Goal: Information Seeking & Learning: Check status

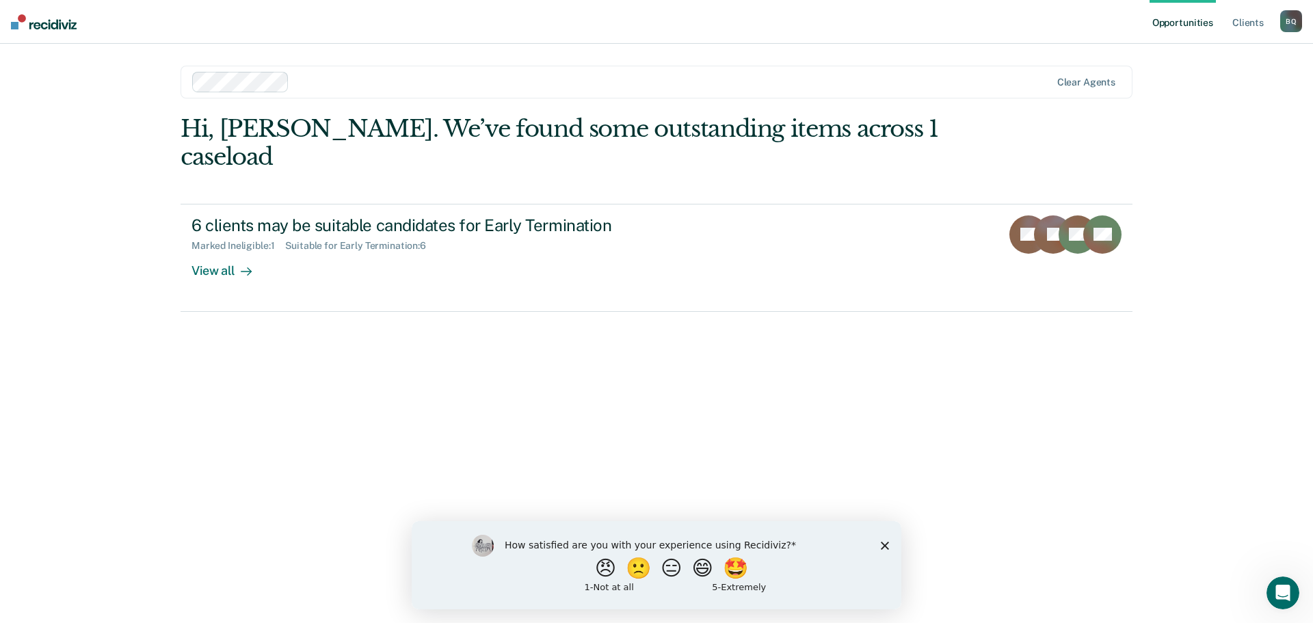
click at [885, 541] on icon "Close survey" at bounding box center [885, 545] width 8 height 8
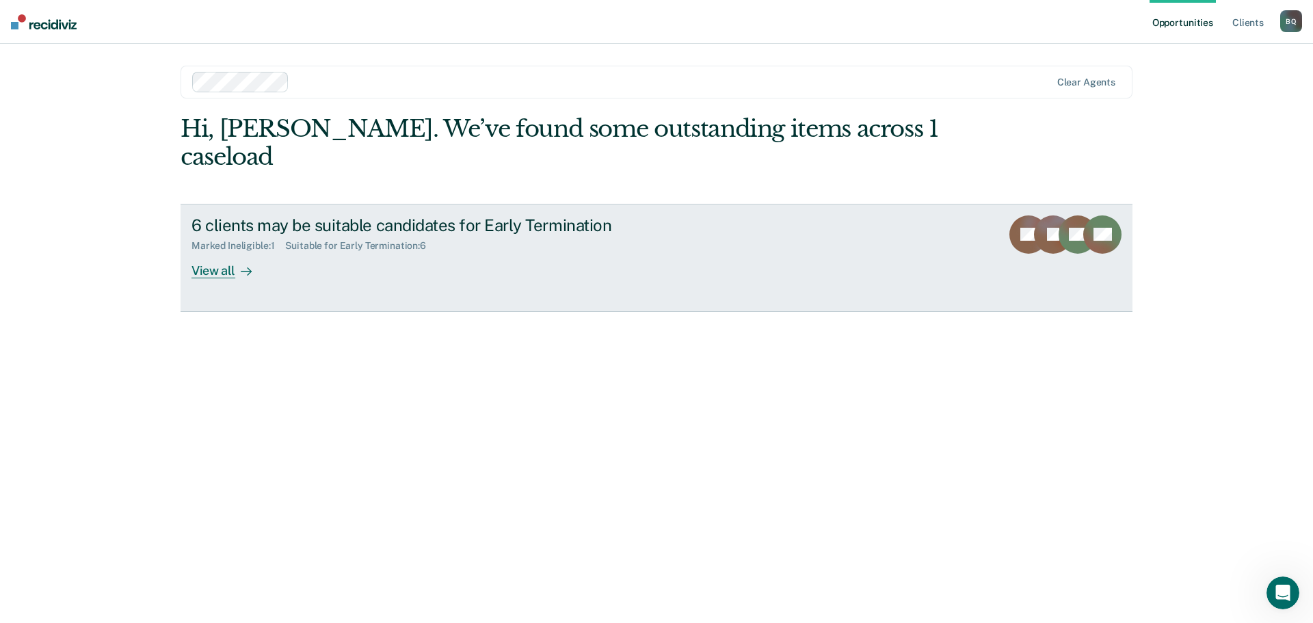
click at [211, 252] on div "View all" at bounding box center [229, 265] width 77 height 27
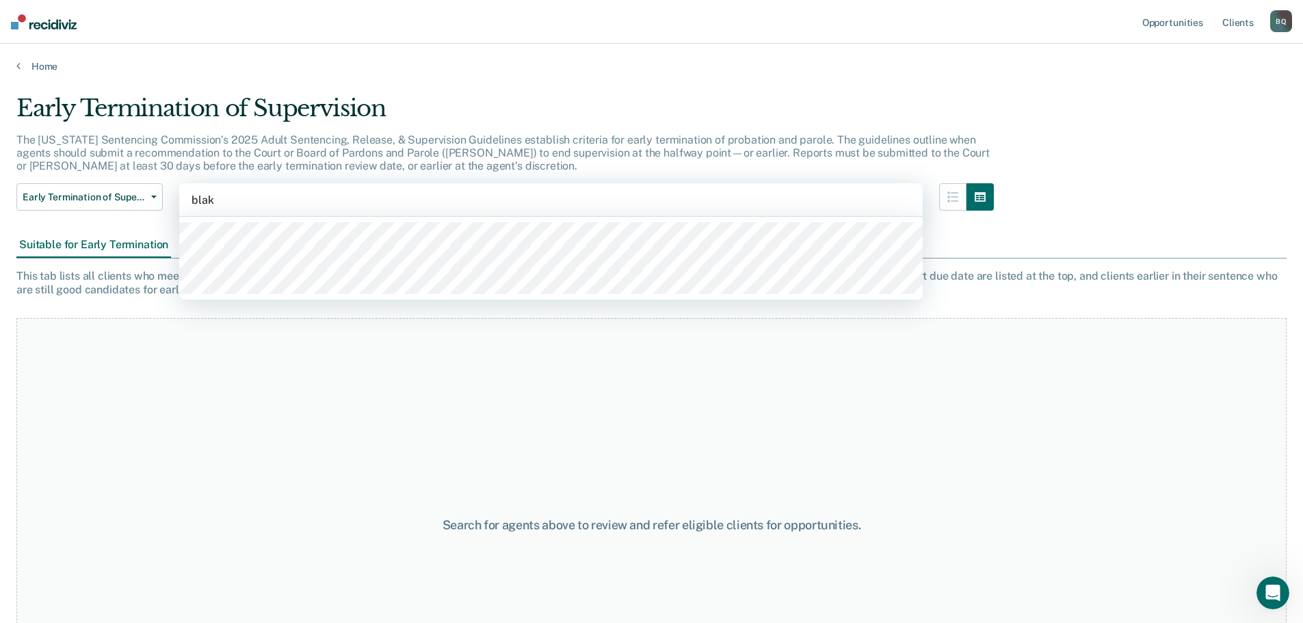
type input "[PERSON_NAME]"
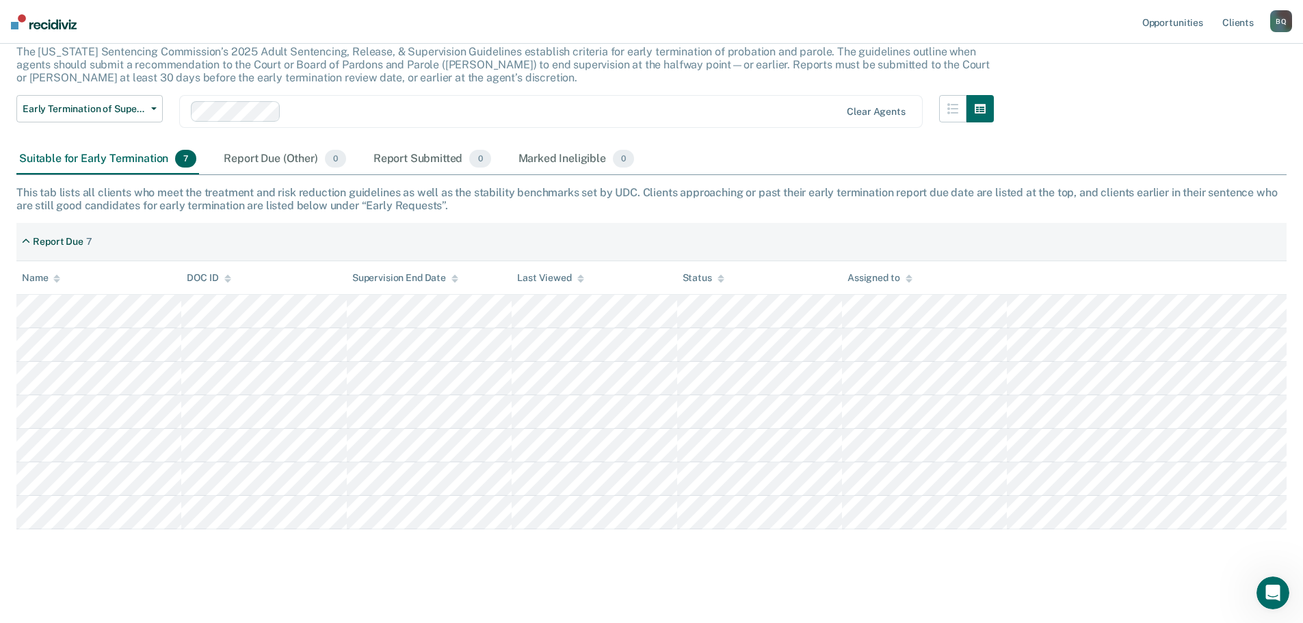
scroll to position [93, 0]
